Goal: Check status: Check status

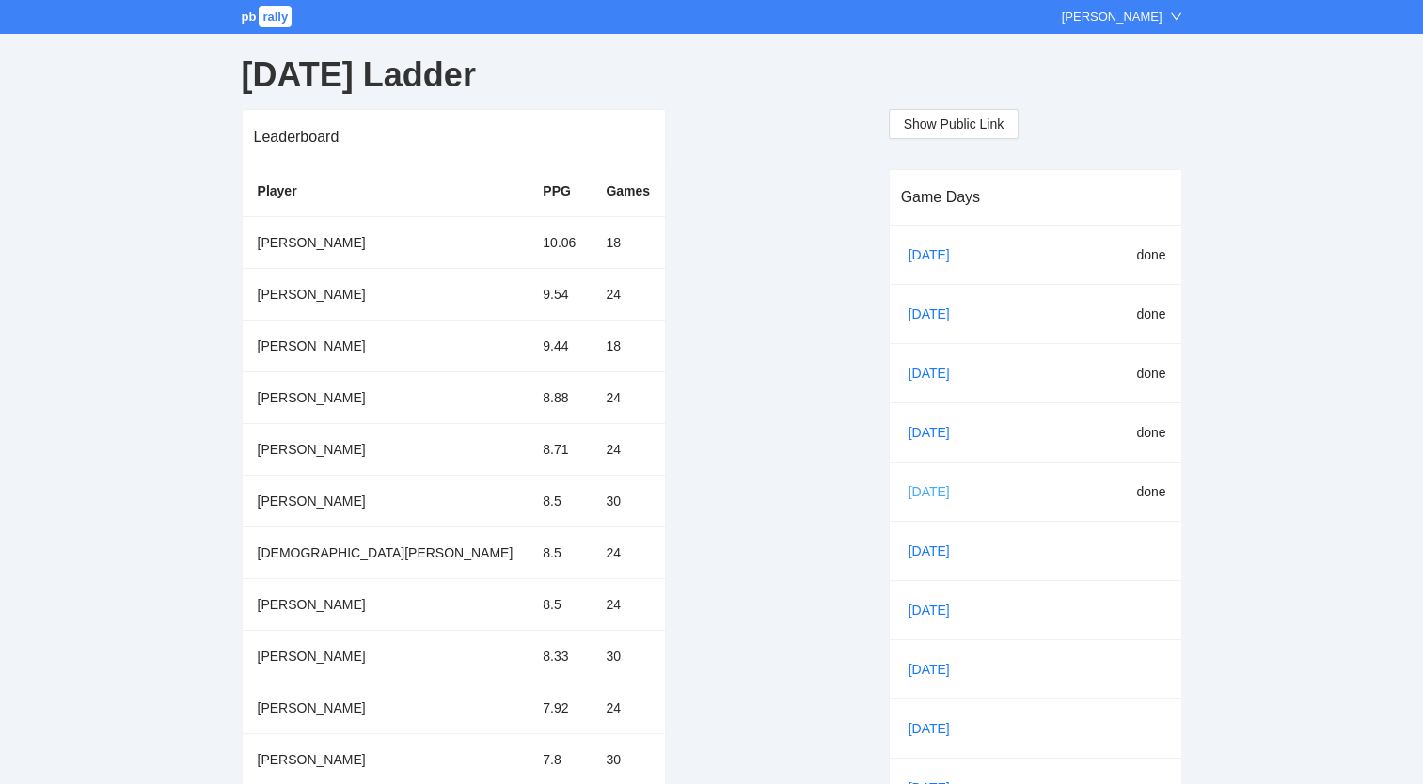
click at [925, 489] on link "Oct 13" at bounding box center [937, 492] width 64 height 28
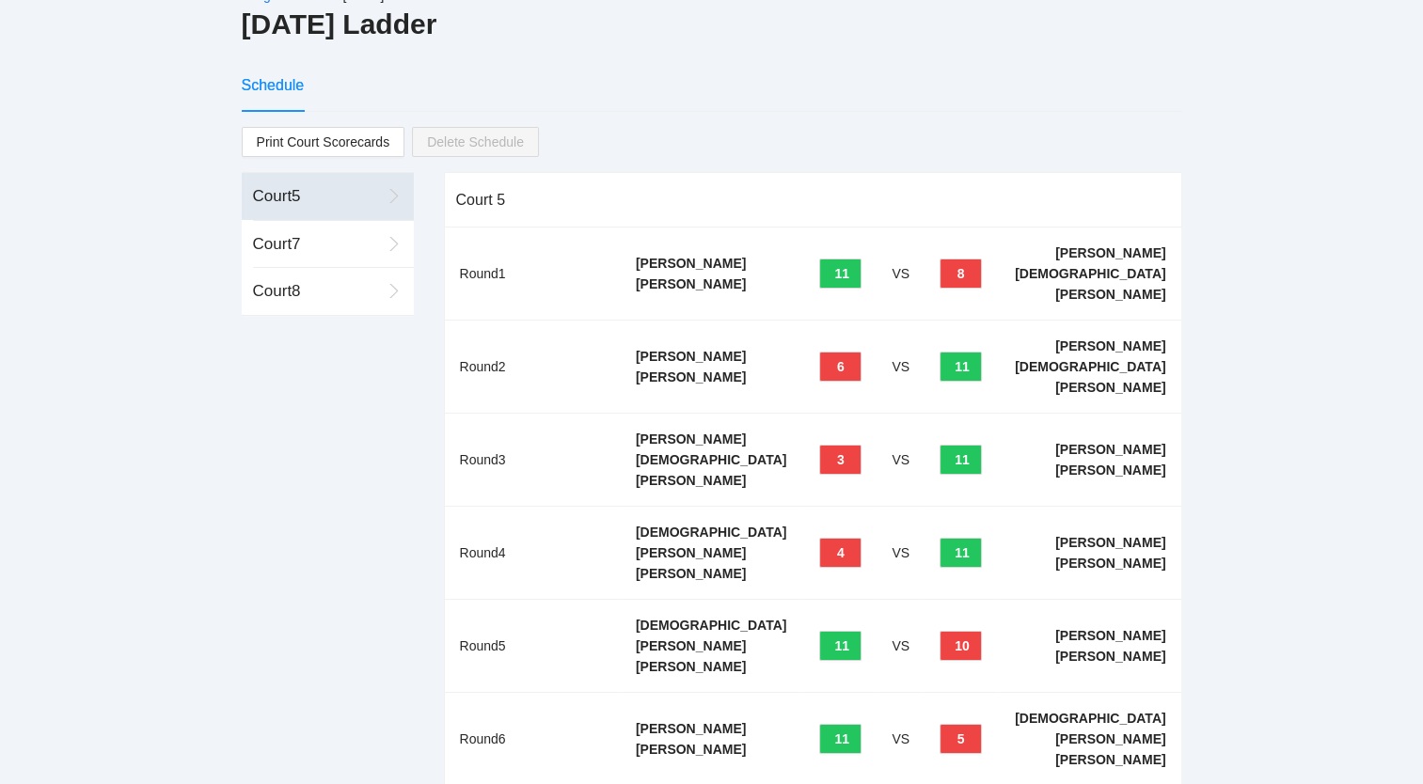
scroll to position [52, 0]
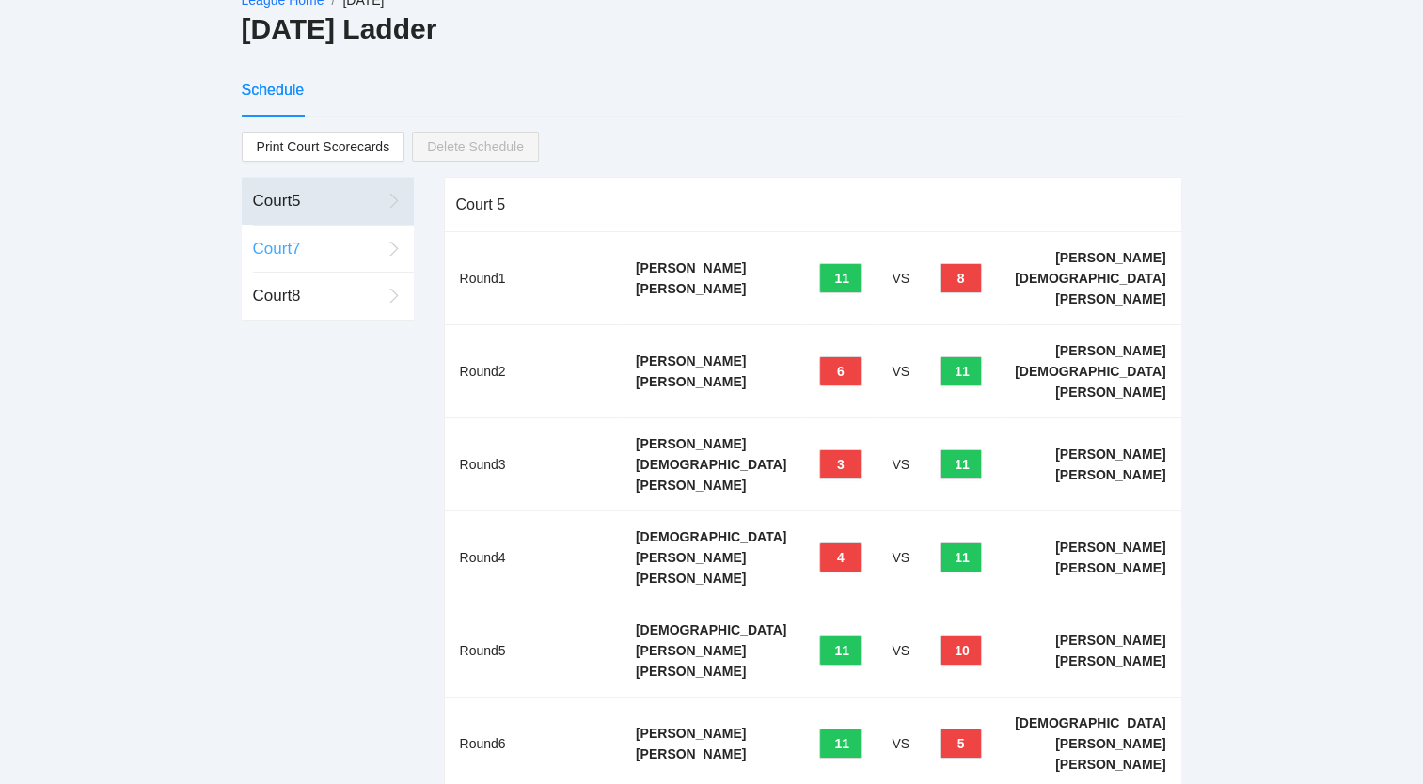
click at [292, 246] on div "Court 7" at bounding box center [317, 249] width 128 height 24
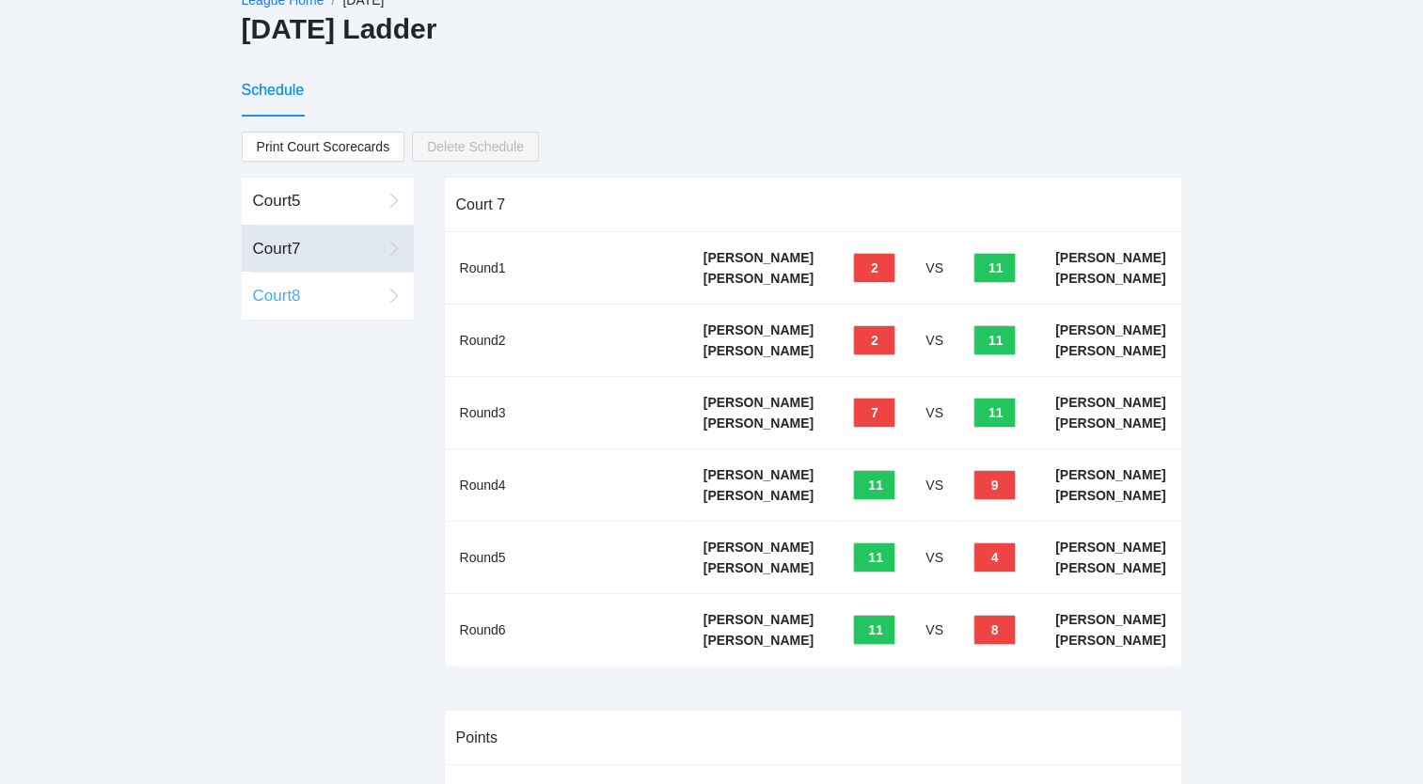
click at [280, 291] on div "Court 8" at bounding box center [317, 296] width 128 height 24
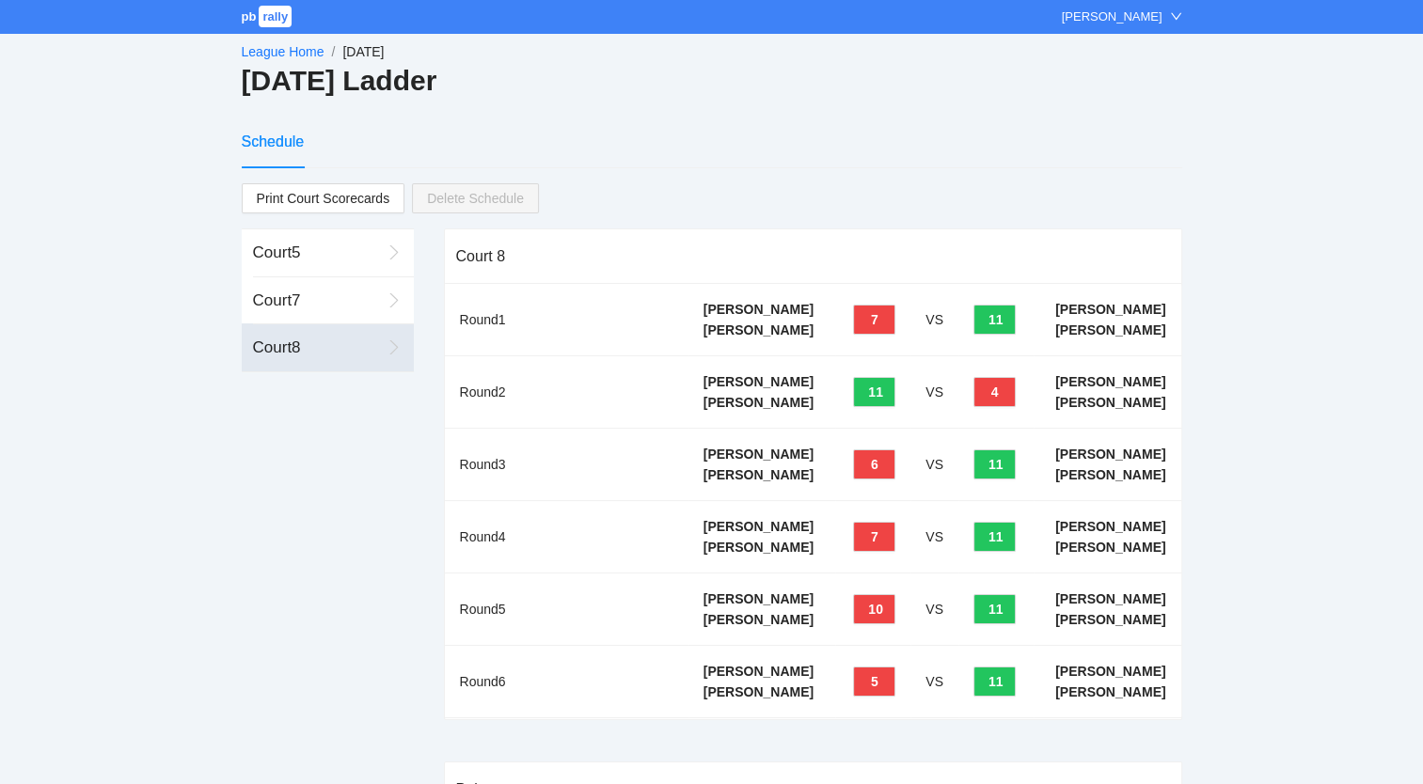
scroll to position [0, 0]
click at [279, 44] on link "League Home" at bounding box center [283, 51] width 83 height 15
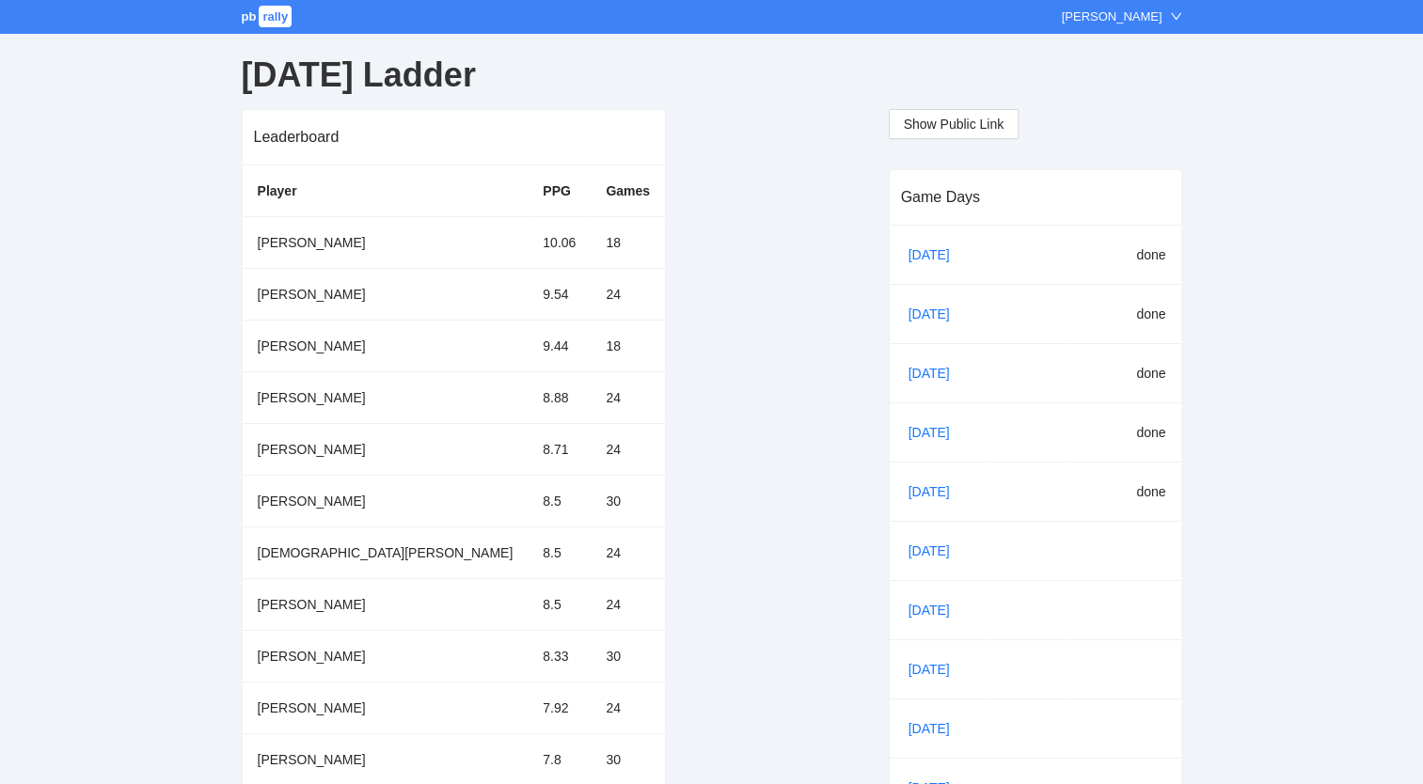
click at [249, 15] on span "pb" at bounding box center [249, 16] width 15 height 14
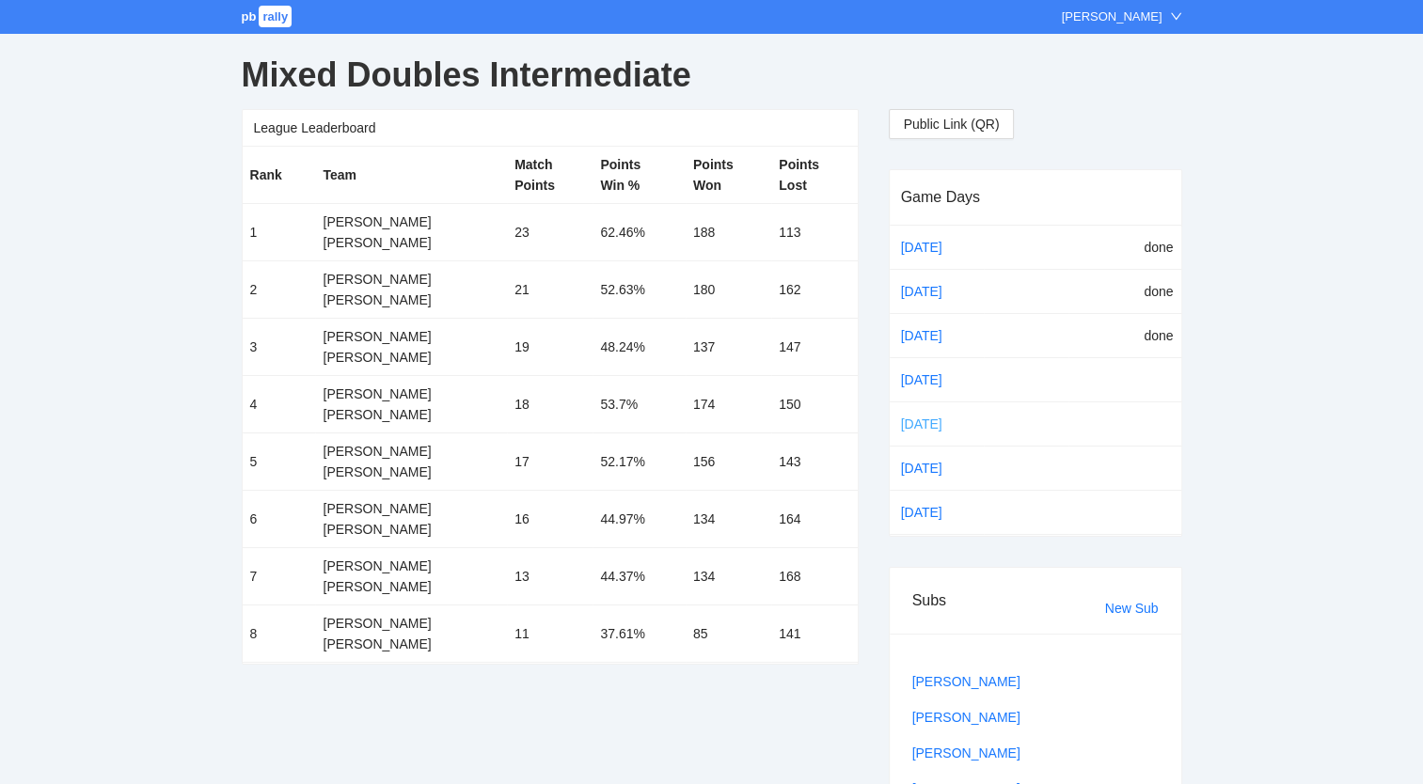
click at [915, 423] on link "[DATE]" at bounding box center [936, 424] width 79 height 28
